Goal: Find specific page/section: Find specific page/section

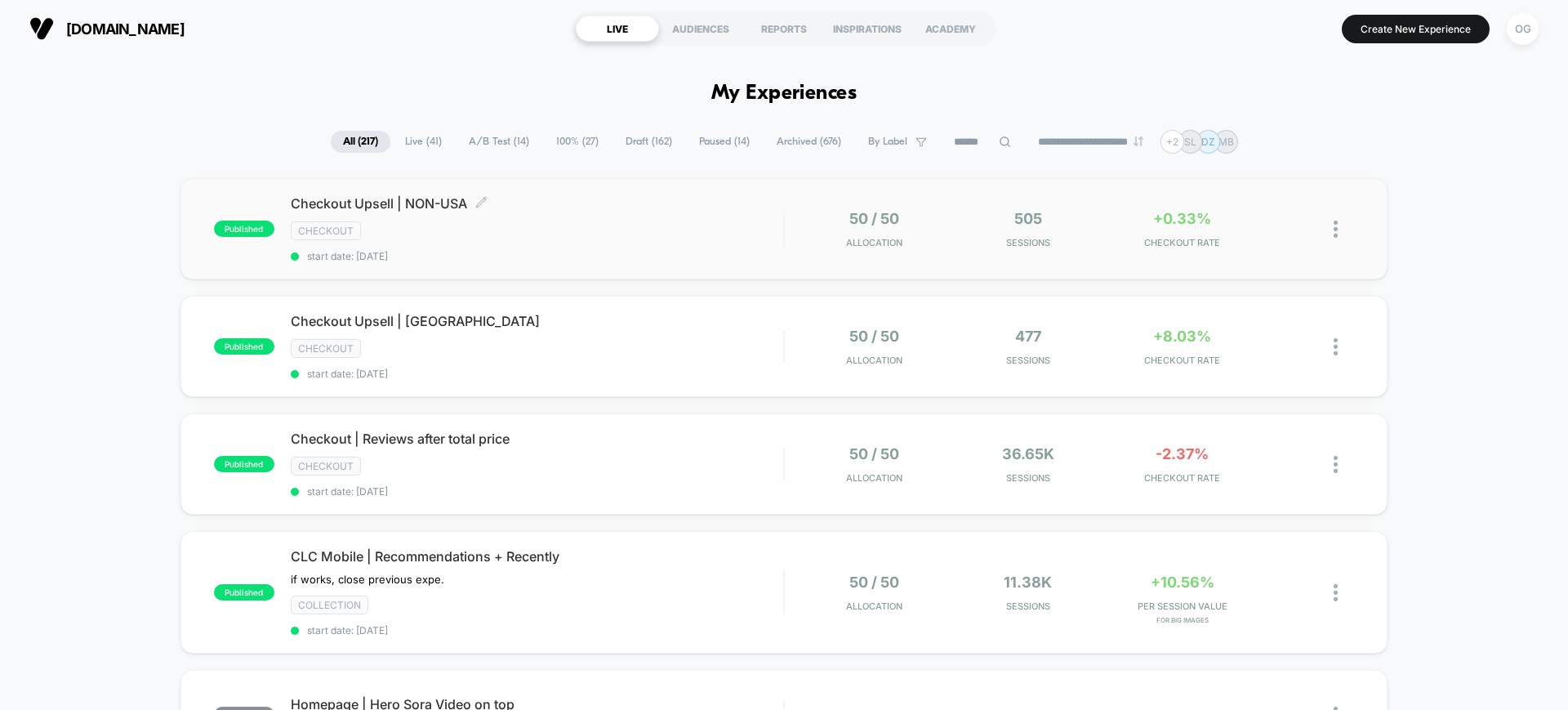
scroll to position [102, 0]
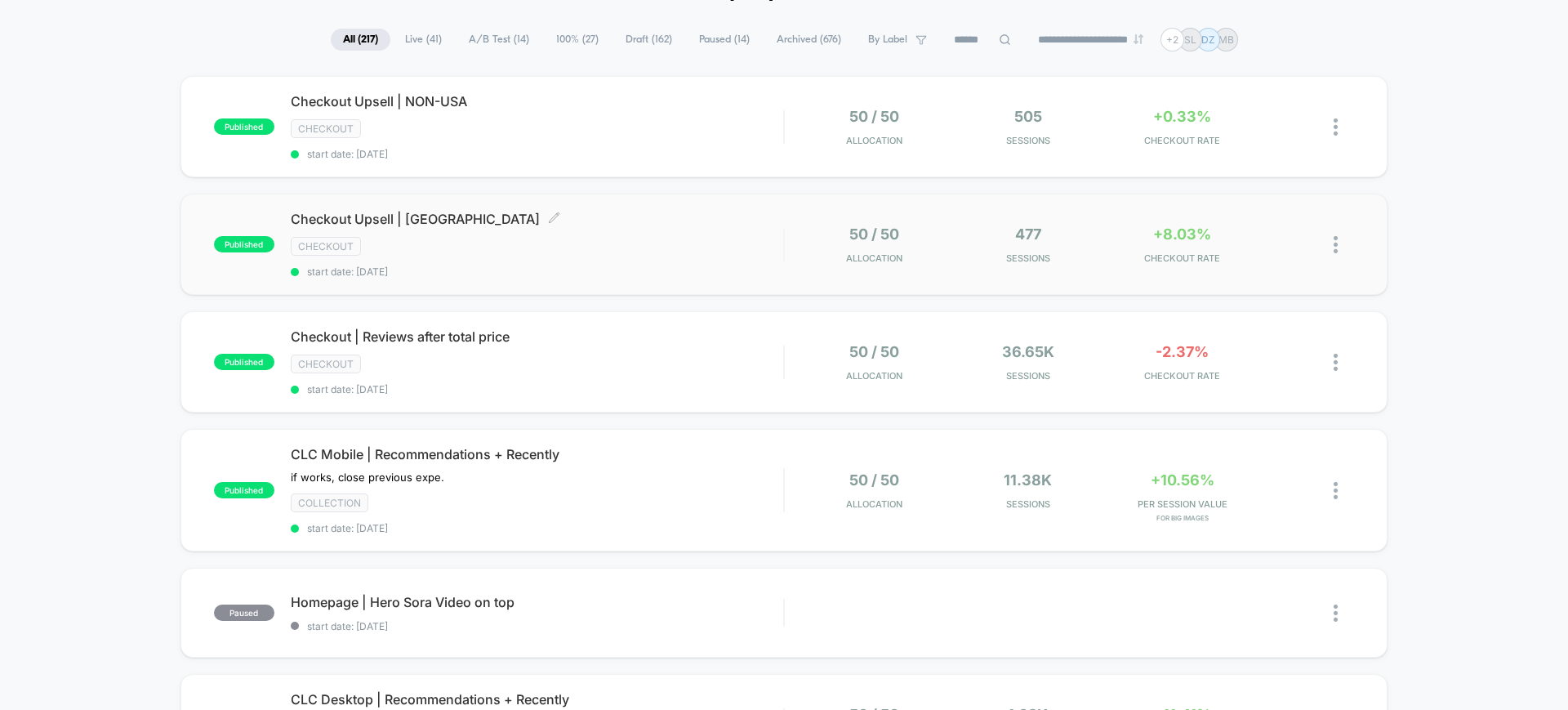
click at [760, 260] on div "Checkout Upsell | [GEOGRAPHIC_DATA] Click to edit experience details Click to e…" at bounding box center [537, 245] width 492 height 67
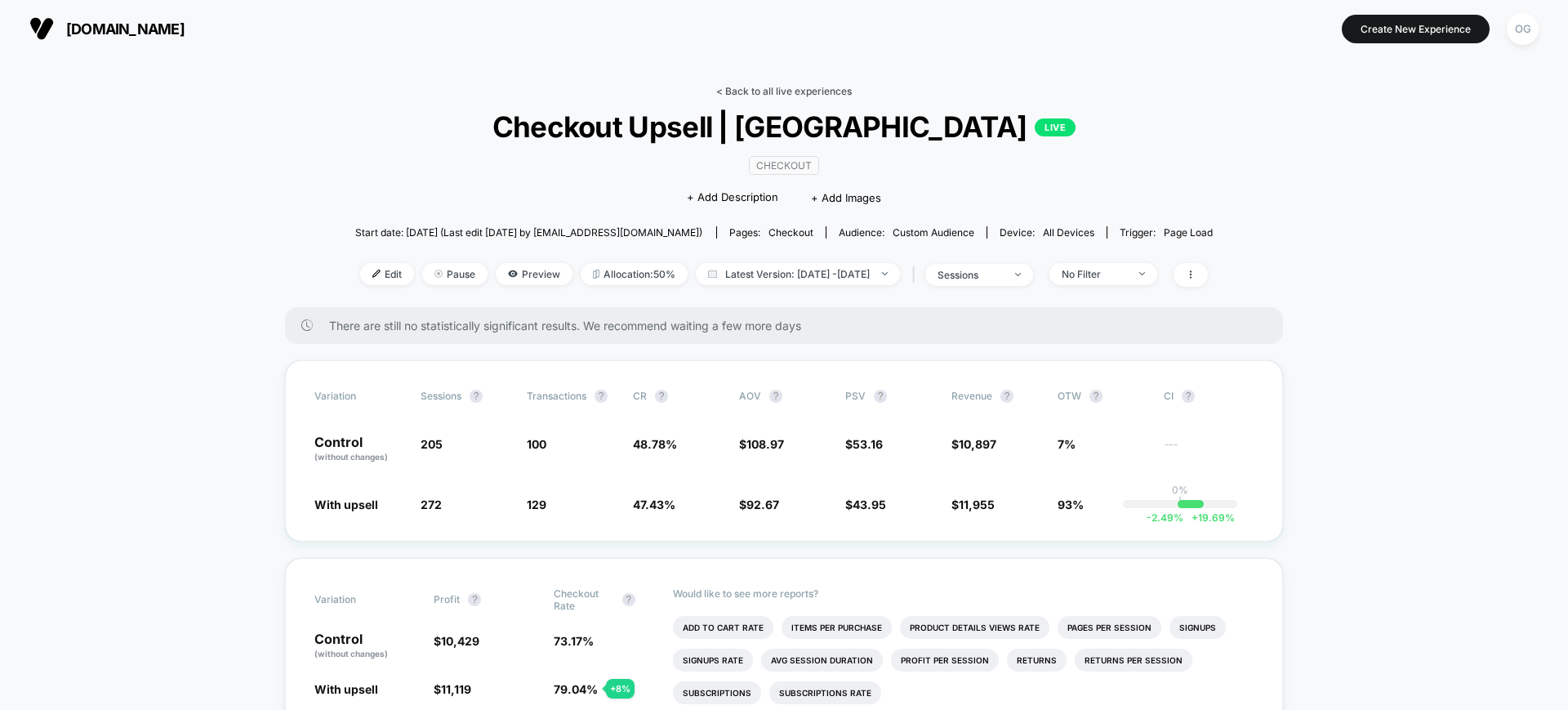
click at [770, 90] on link "< Back to all live experiences" at bounding box center [784, 91] width 136 height 13
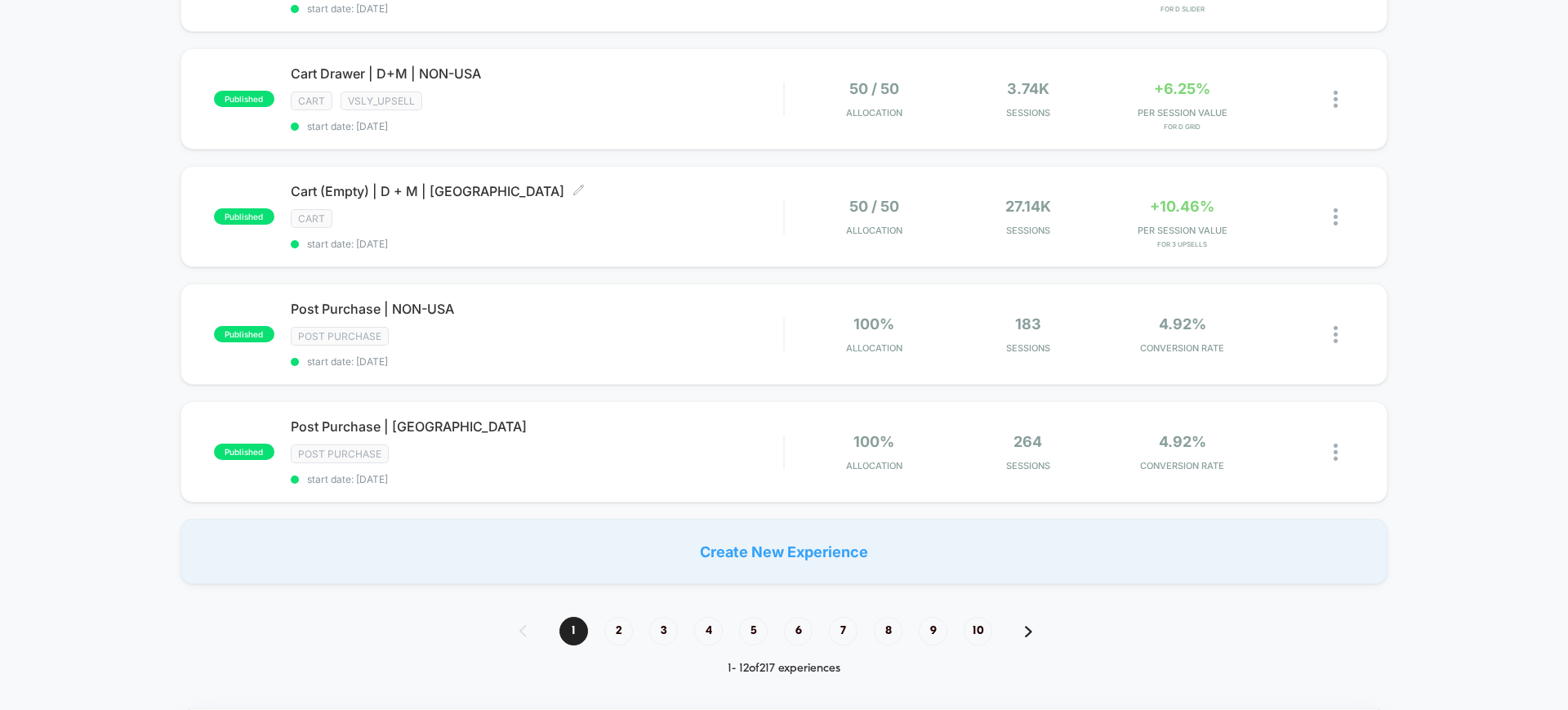
scroll to position [1123, 0]
